Goal: Information Seeking & Learning: Learn about a topic

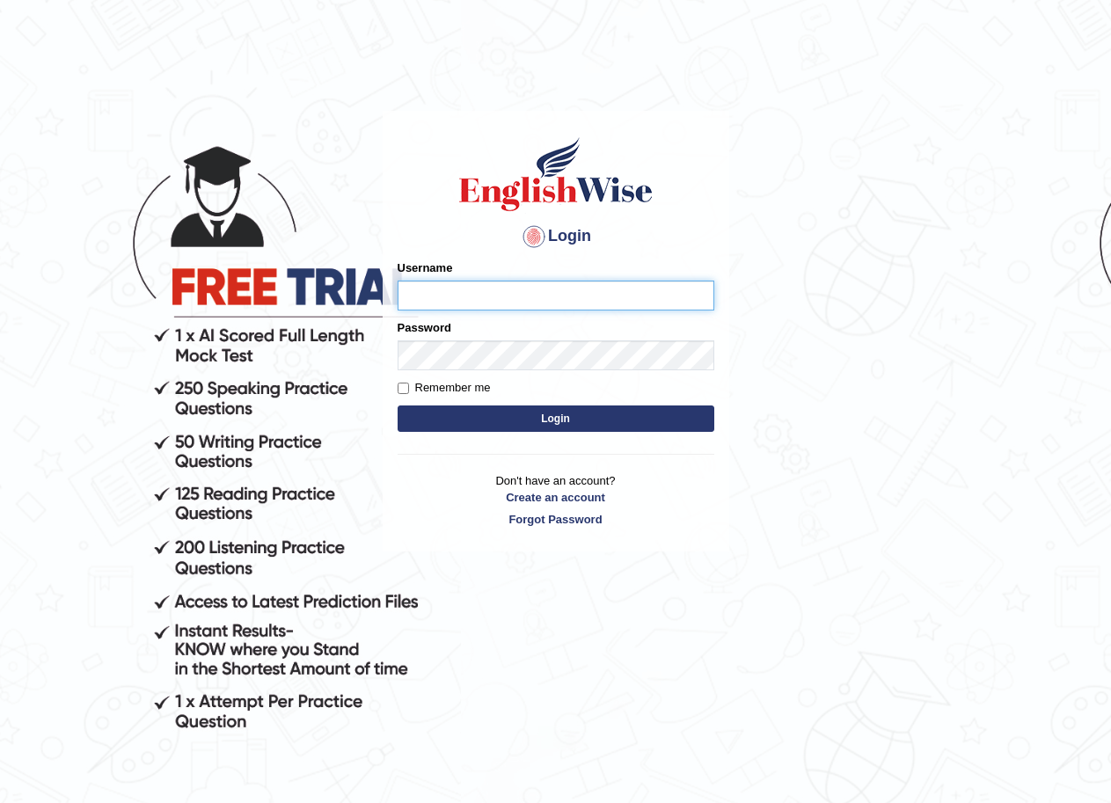
click at [449, 292] on input "Username" at bounding box center [556, 296] width 317 height 30
type input "GeeKaur"
click at [547, 405] on button "Login" at bounding box center [556, 418] width 317 height 26
click at [550, 416] on button "Login" at bounding box center [556, 418] width 317 height 26
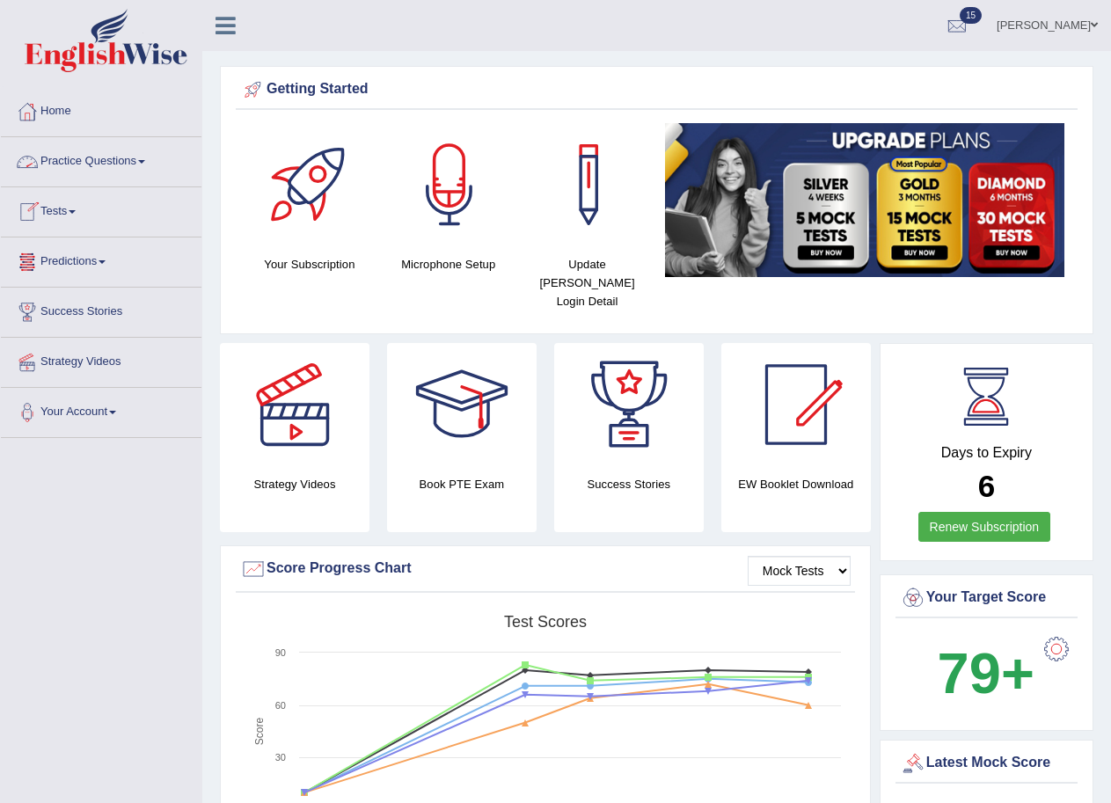
click at [127, 152] on link "Practice Questions" at bounding box center [101, 159] width 201 height 44
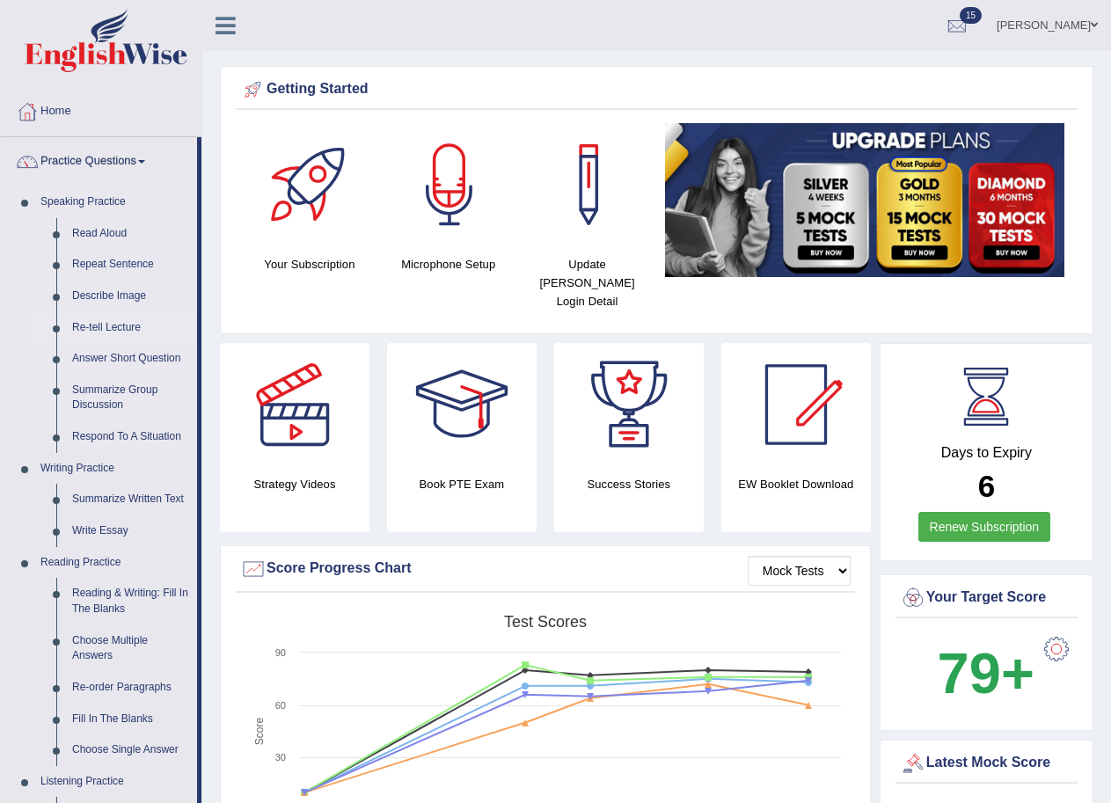
click at [118, 331] on link "Re-tell Lecture" at bounding box center [130, 328] width 133 height 32
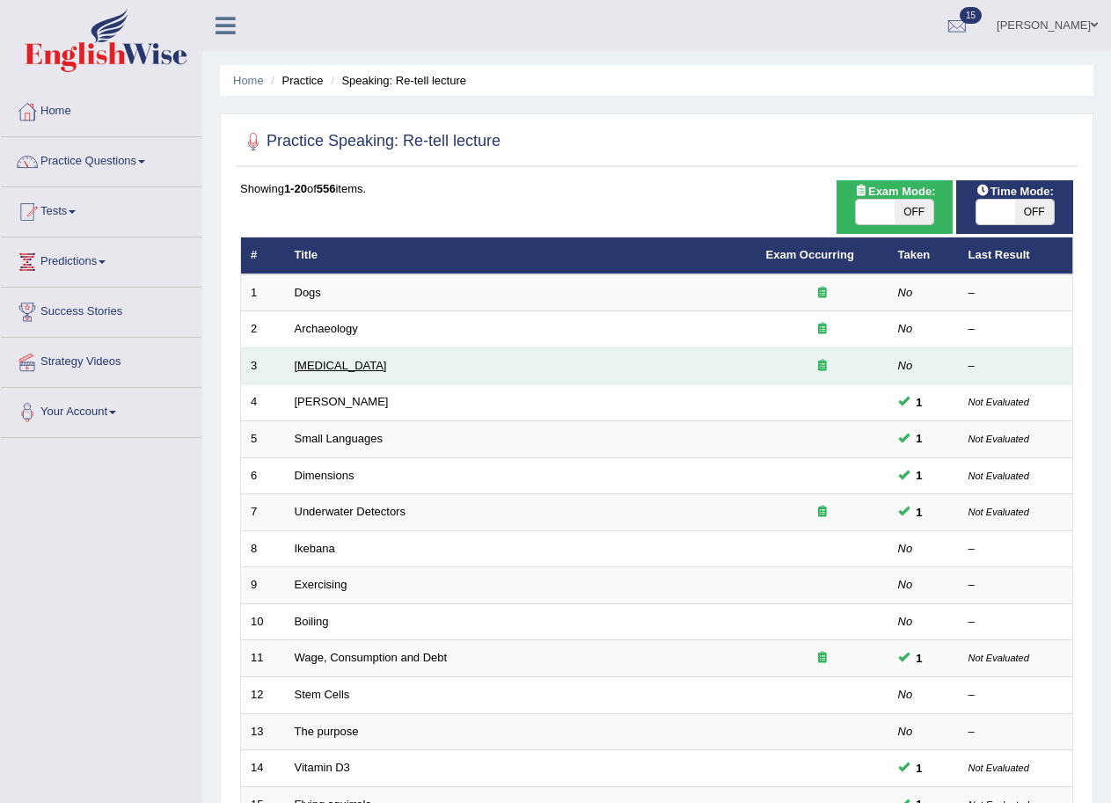
click at [324, 369] on link "[MEDICAL_DATA]" at bounding box center [341, 365] width 92 height 13
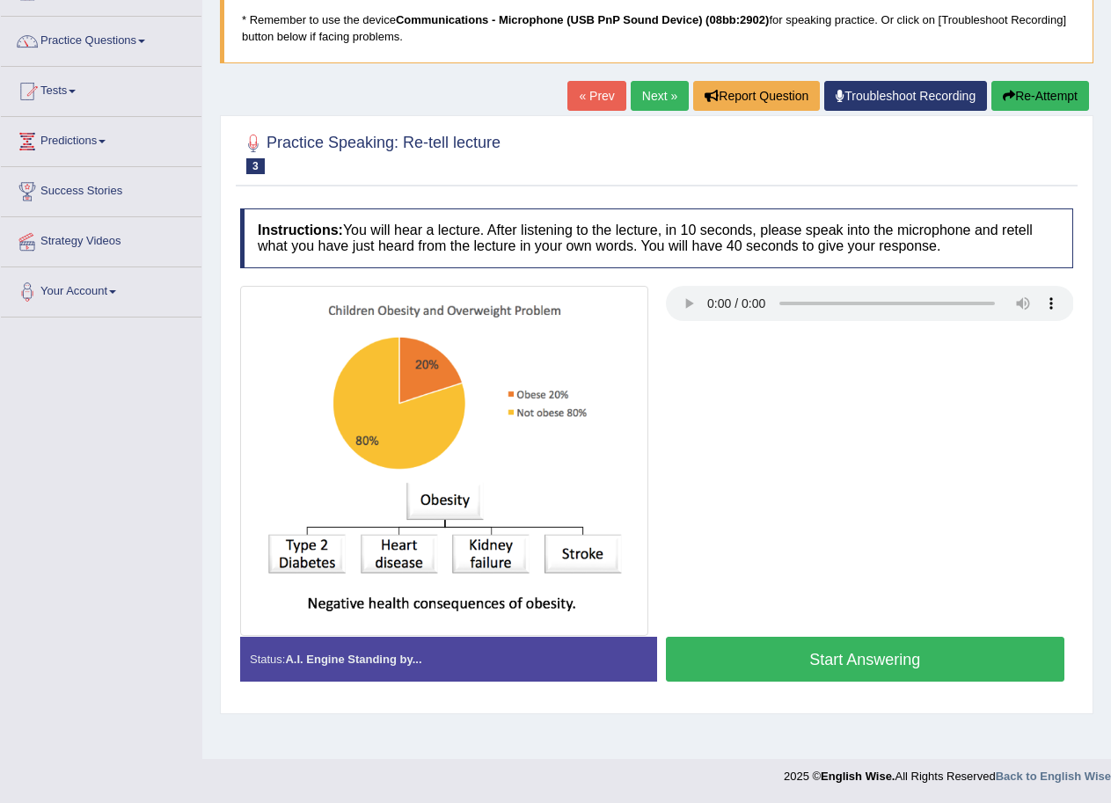
click at [1010, 626] on div at bounding box center [656, 461] width 850 height 351
click at [75, 92] on span at bounding box center [72, 92] width 7 height 4
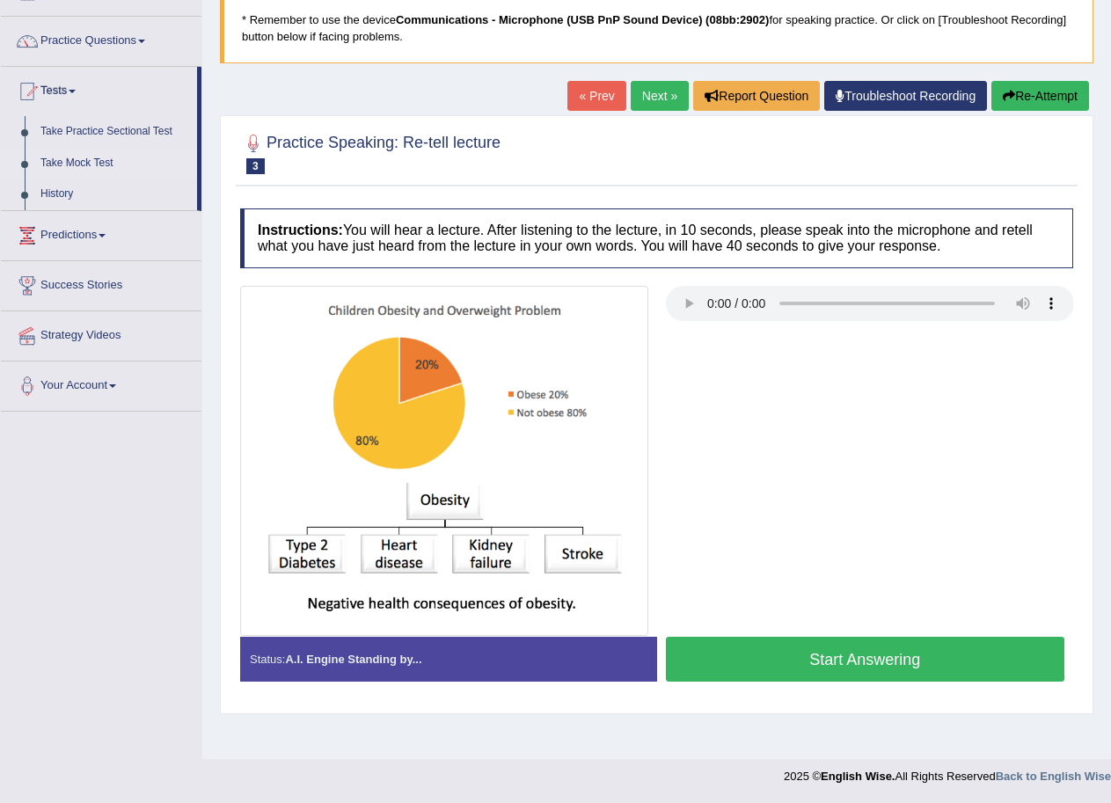
click at [67, 164] on link "Take Mock Test" at bounding box center [115, 164] width 164 height 32
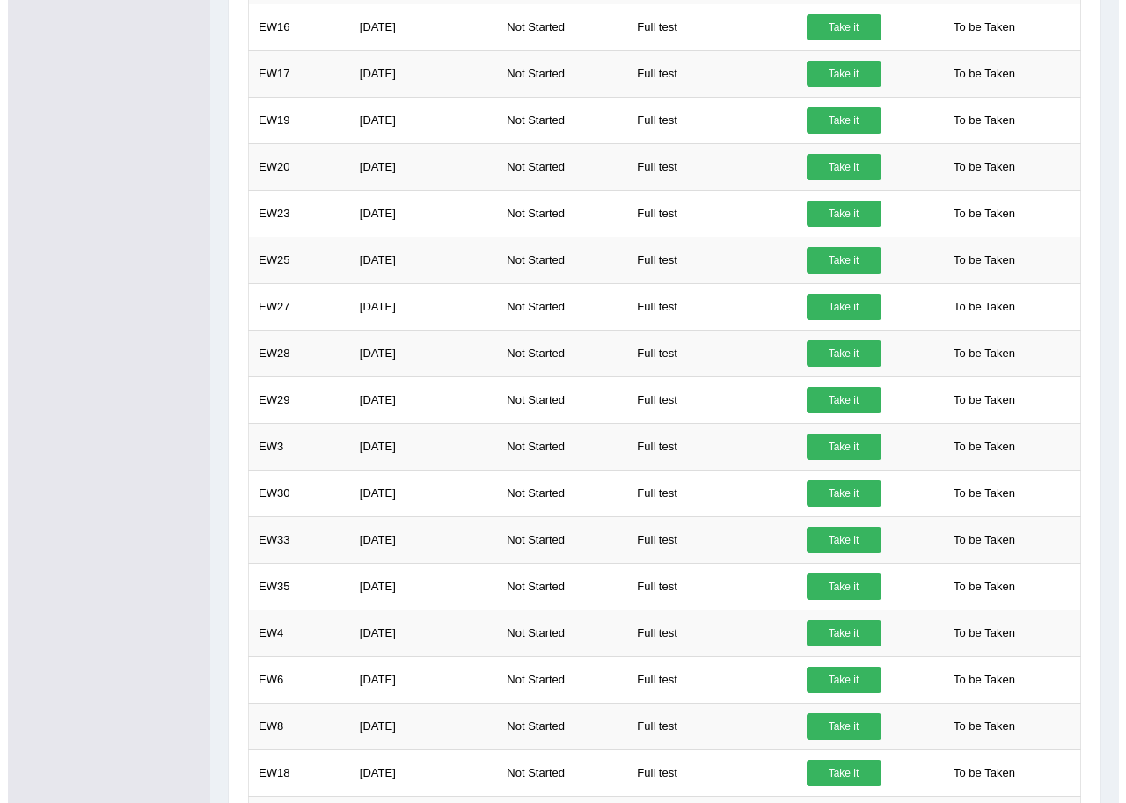
scroll to position [616, 0]
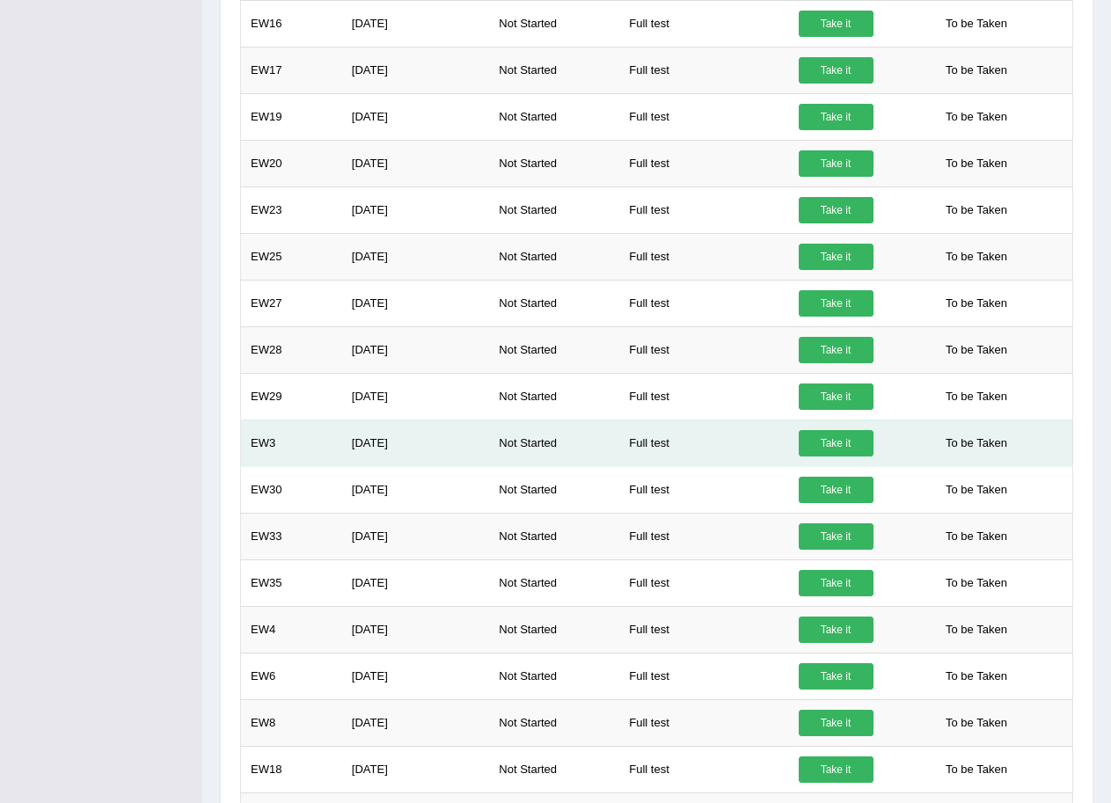
click at [831, 435] on link "Take it" at bounding box center [836, 443] width 75 height 26
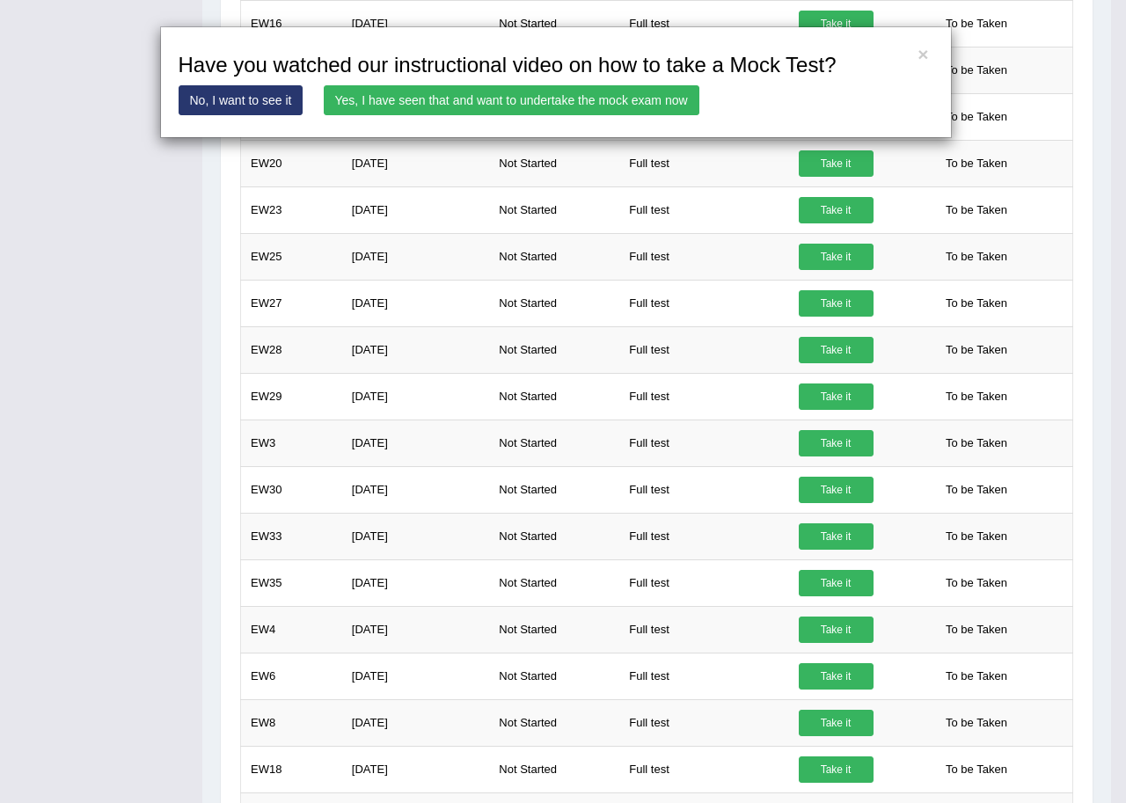
click at [675, 95] on link "Yes, I have seen that and want to undertake the mock exam now" at bounding box center [512, 100] width 376 height 30
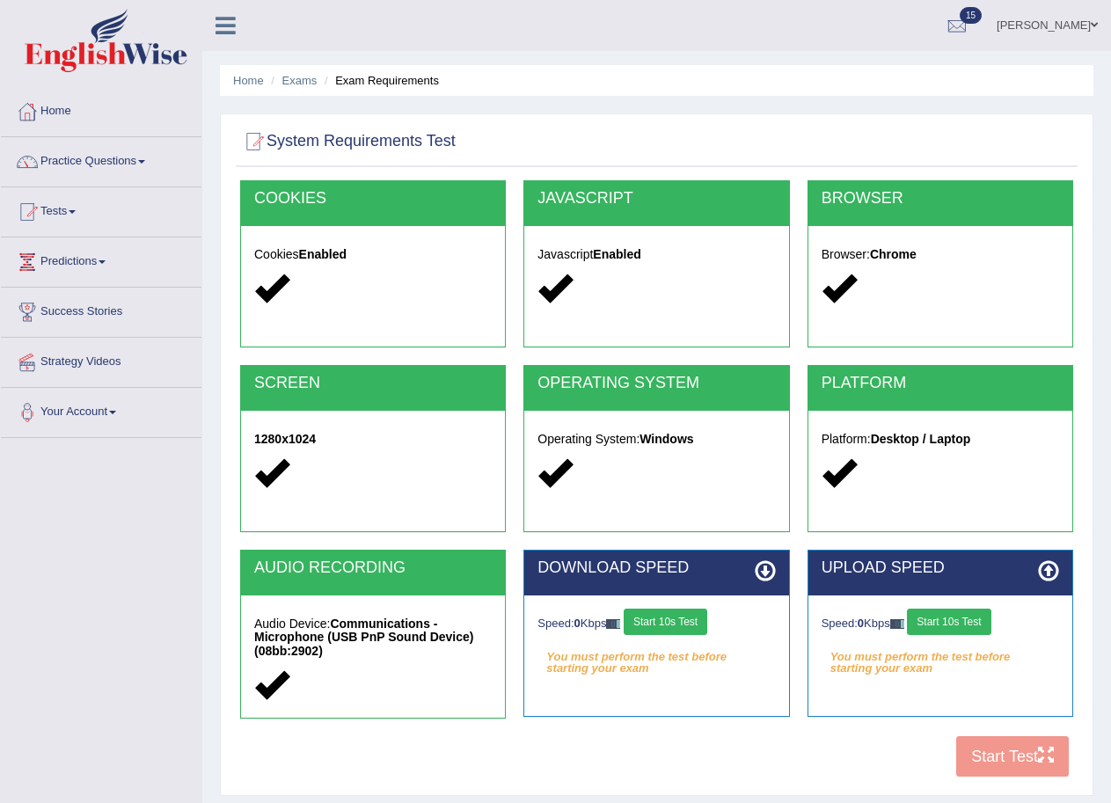
click at [673, 623] on button "Start 10s Test" at bounding box center [666, 622] width 84 height 26
click at [960, 617] on button "Start 10s Test" at bounding box center [949, 622] width 84 height 26
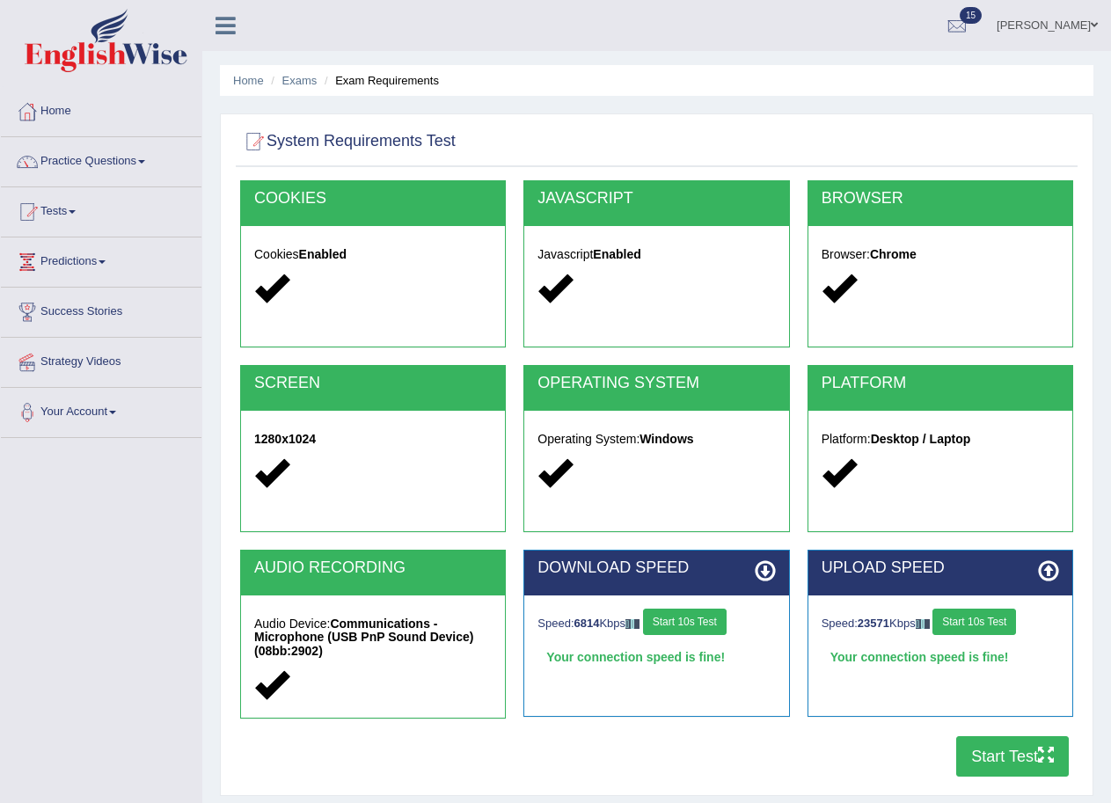
scroll to position [88, 0]
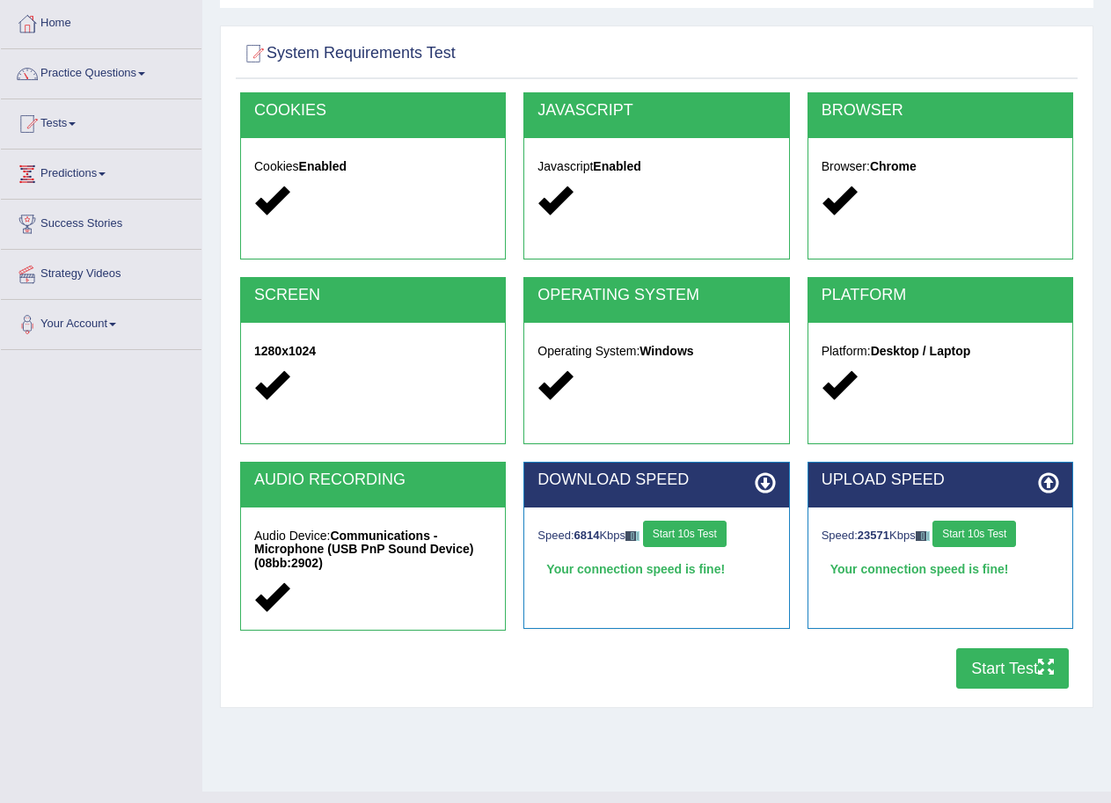
click at [1041, 665] on icon "button" at bounding box center [1046, 667] width 16 height 16
